Goal: Transaction & Acquisition: Purchase product/service

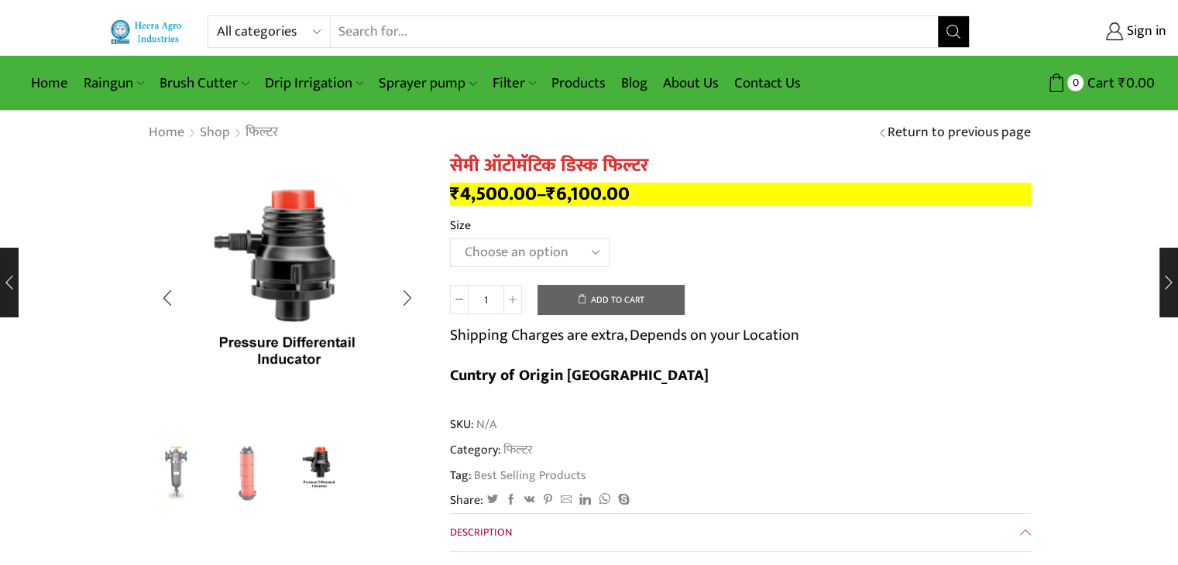
click at [305, 197] on img "3 / 3" at bounding box center [287, 294] width 279 height 279
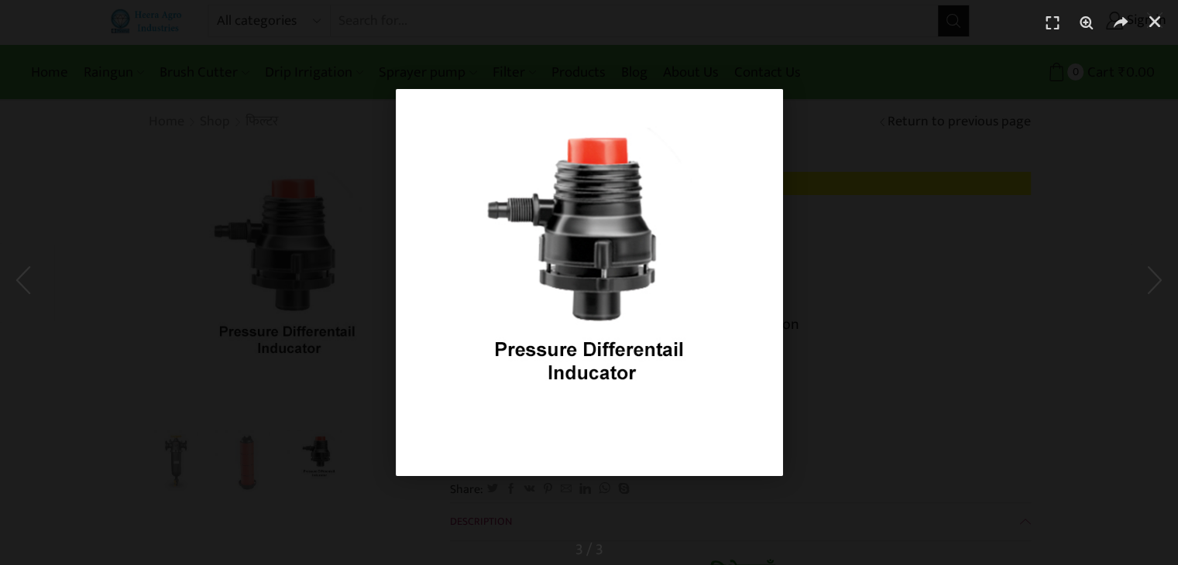
scroll to position [9, 0]
click at [347, 239] on div "1 / 1" at bounding box center [588, 282] width 1069 height 457
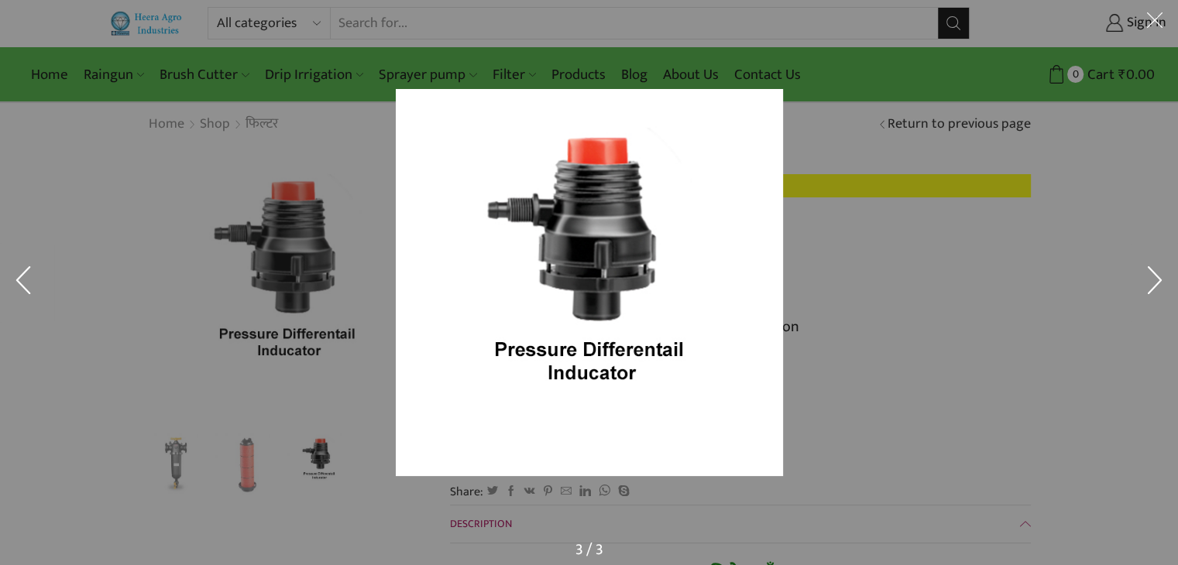
click at [805, 371] on div at bounding box center [854, 309] width 917 height 441
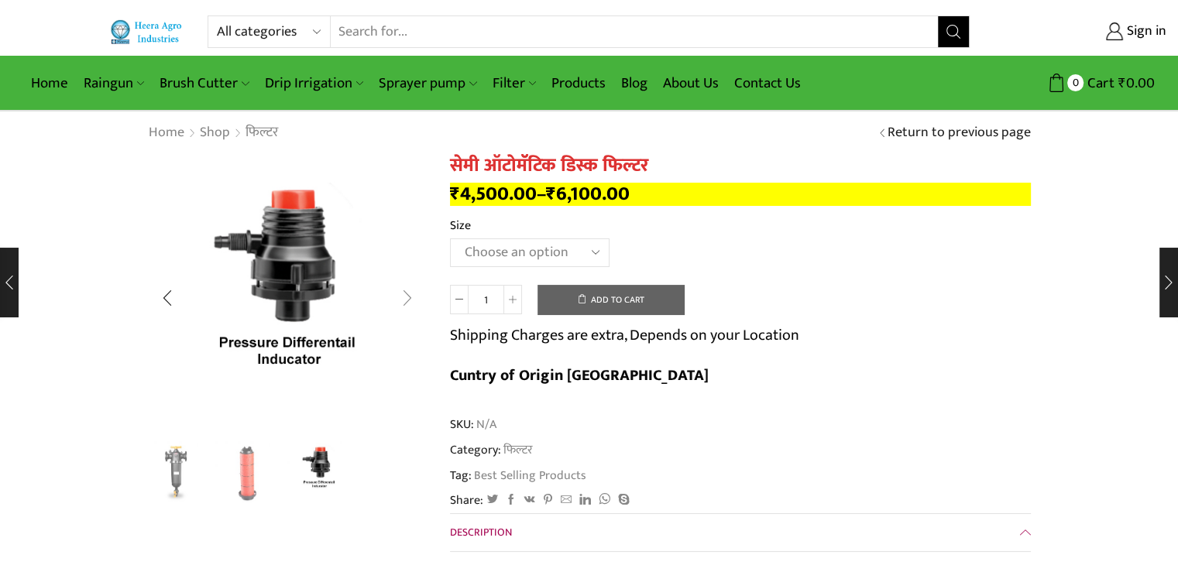
click at [403, 290] on div "Next slide" at bounding box center [407, 298] width 39 height 39
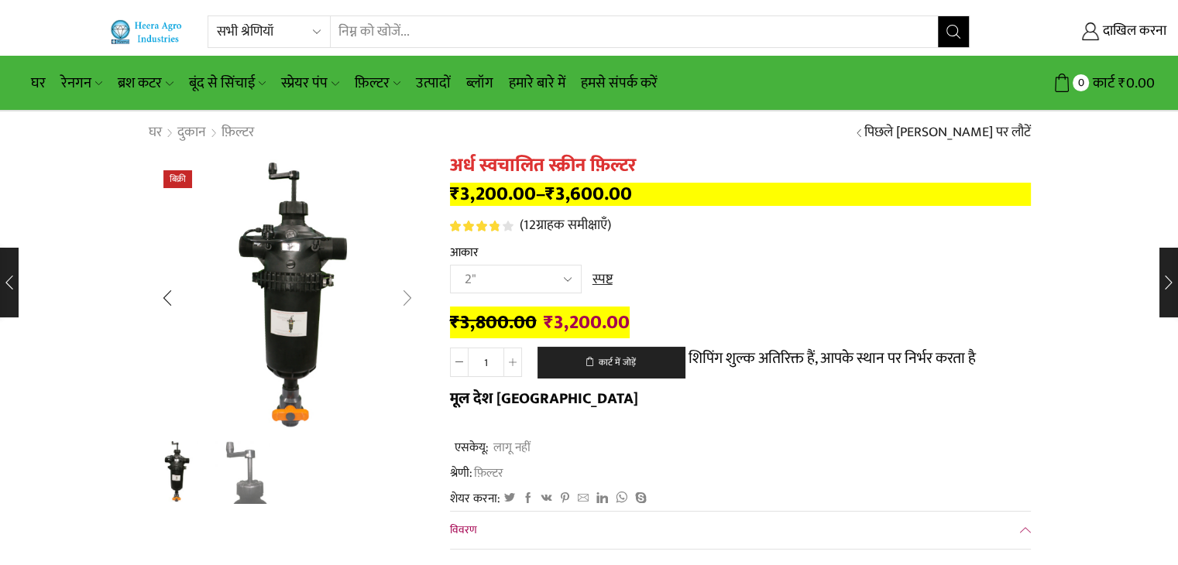
click at [407, 296] on div "अगली स्लाइड" at bounding box center [407, 298] width 39 height 39
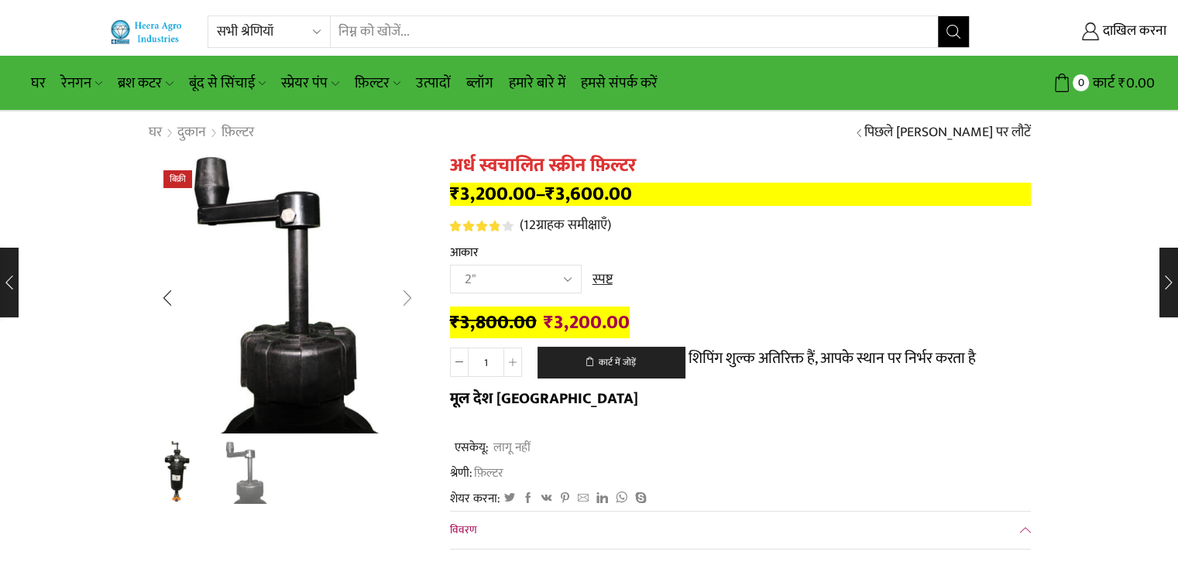
click at [407, 296] on div "अगली स्लाइड" at bounding box center [407, 298] width 39 height 39
